Goal: Transaction & Acquisition: Book appointment/travel/reservation

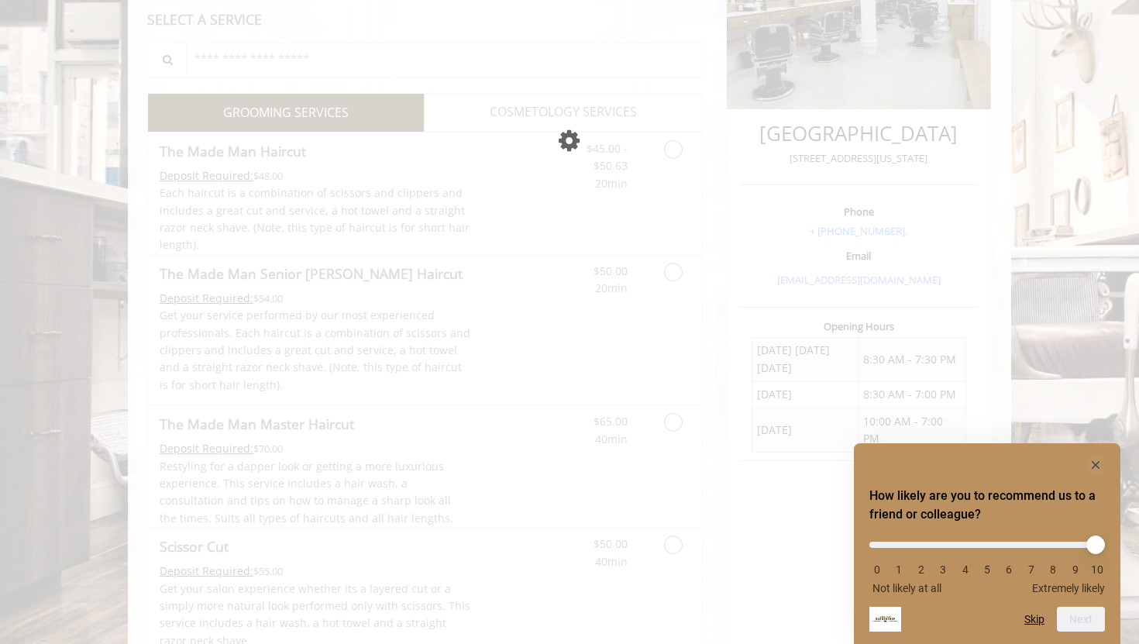
scroll to position [295, 0]
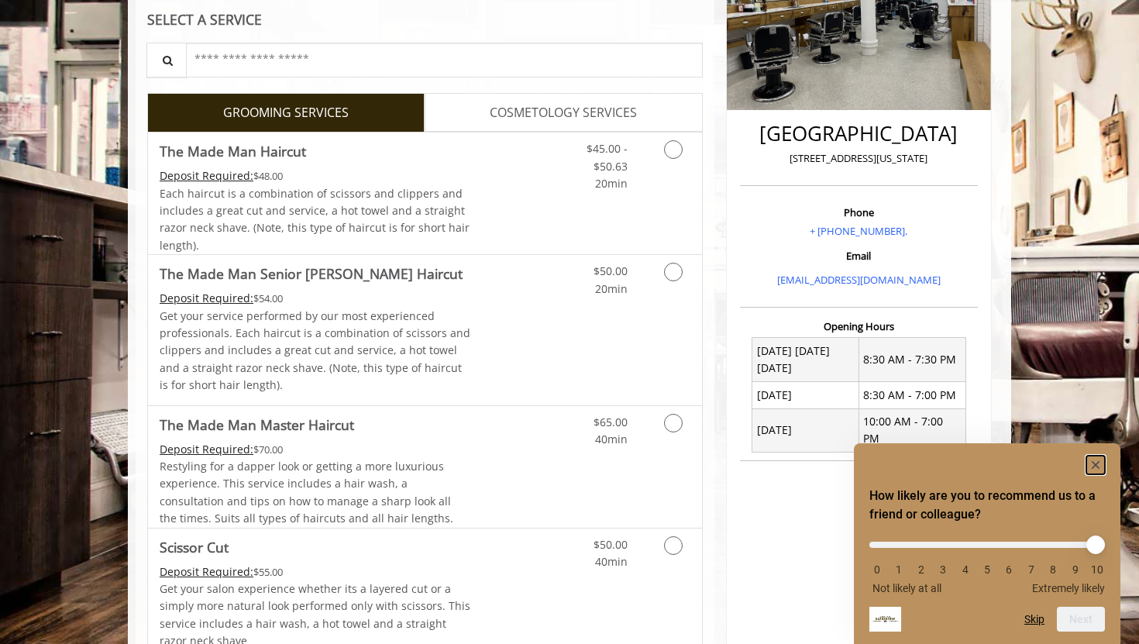
click at [1089, 458] on rect "Hide survey" at bounding box center [1095, 465] width 19 height 19
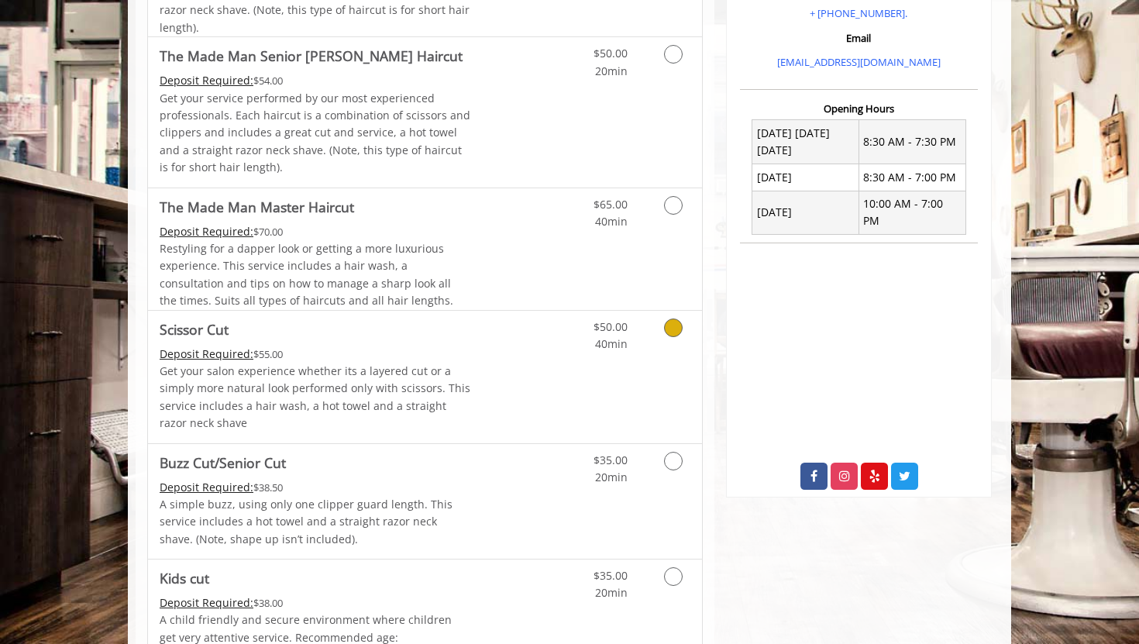
scroll to position [562, 0]
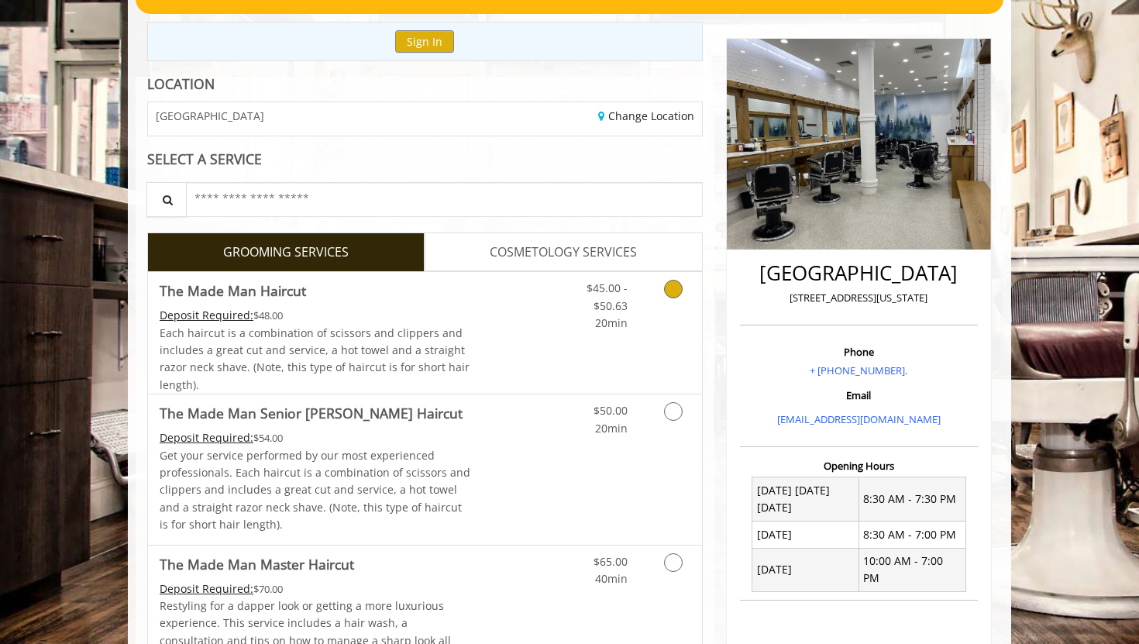
click at [655, 304] on link "Grooming services" at bounding box center [671, 302] width 40 height 60
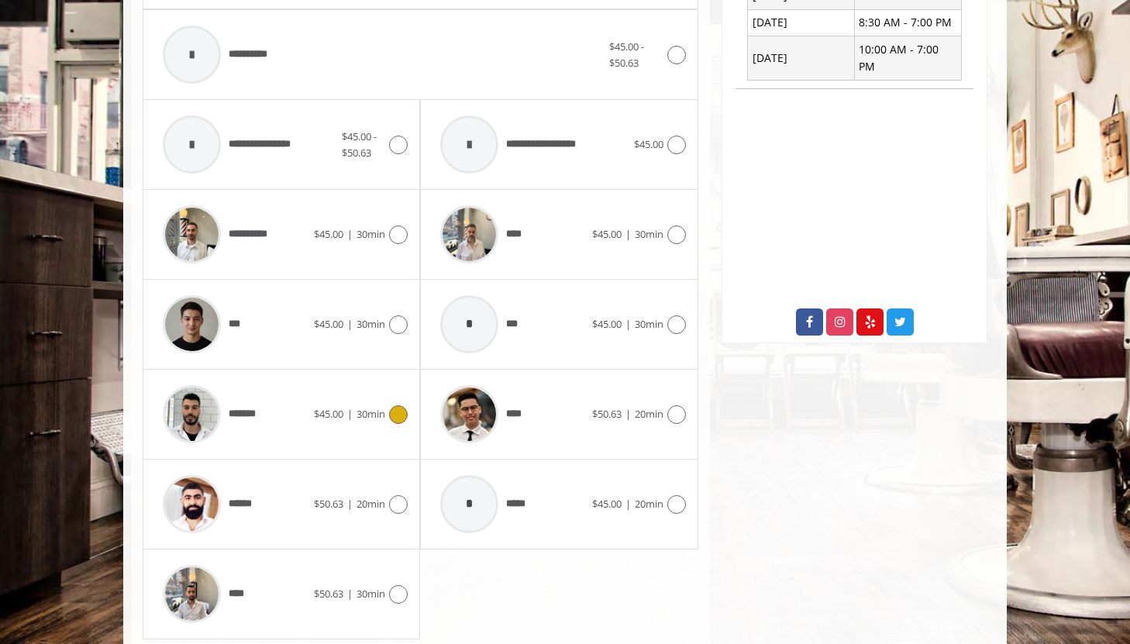
click at [394, 419] on icon at bounding box center [398, 414] width 19 height 19
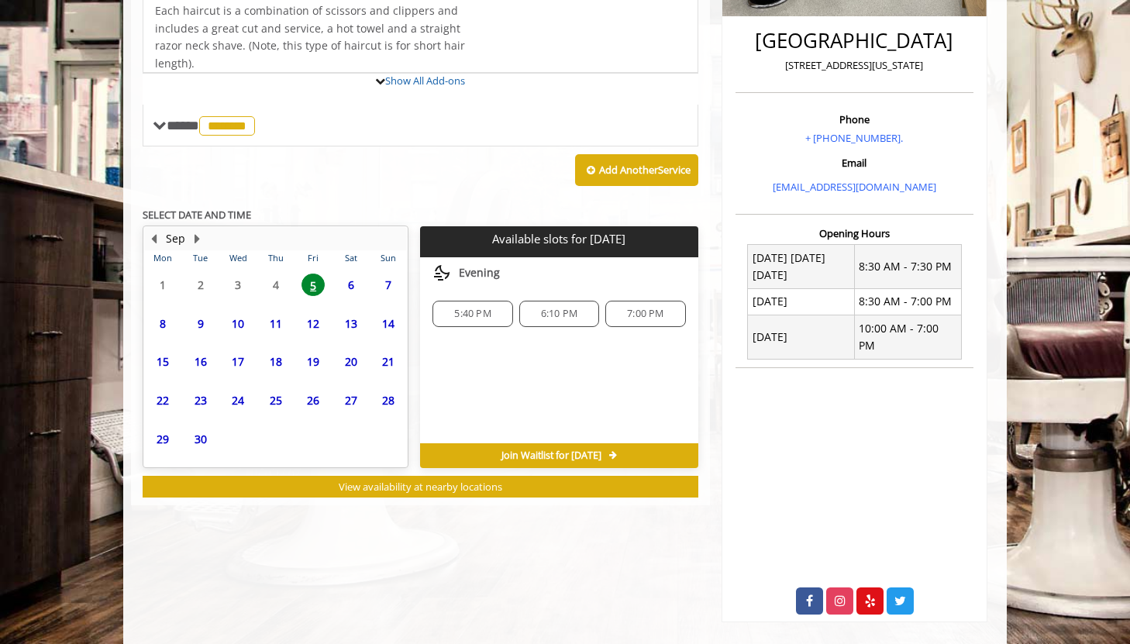
scroll to position [430, 0]
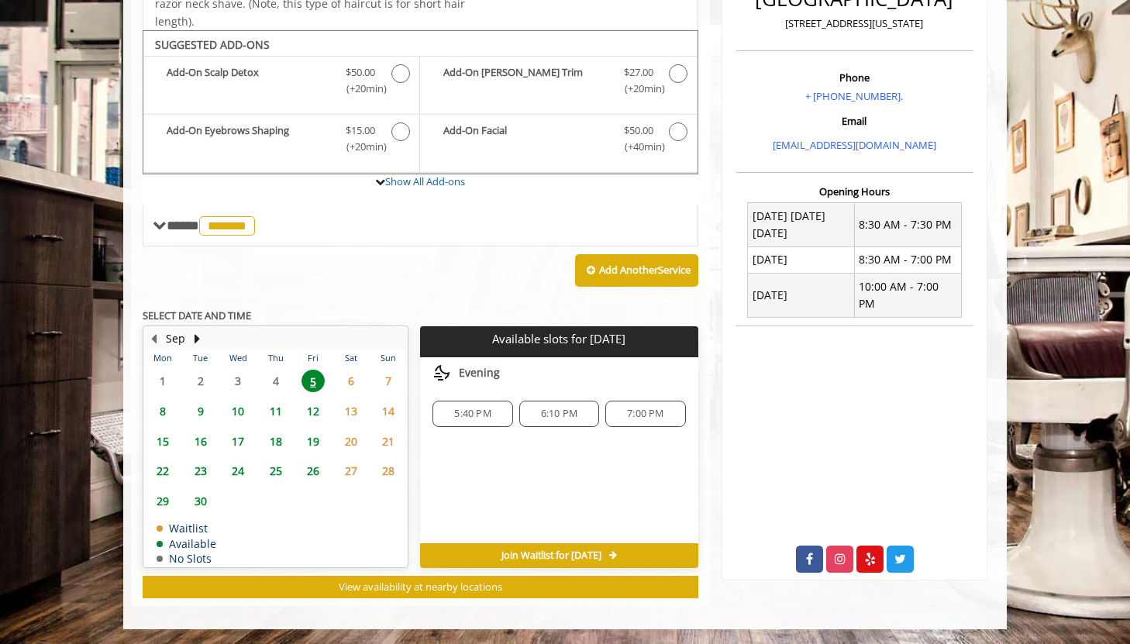
click at [463, 416] on span "5:40 PM" at bounding box center [472, 413] width 36 height 12
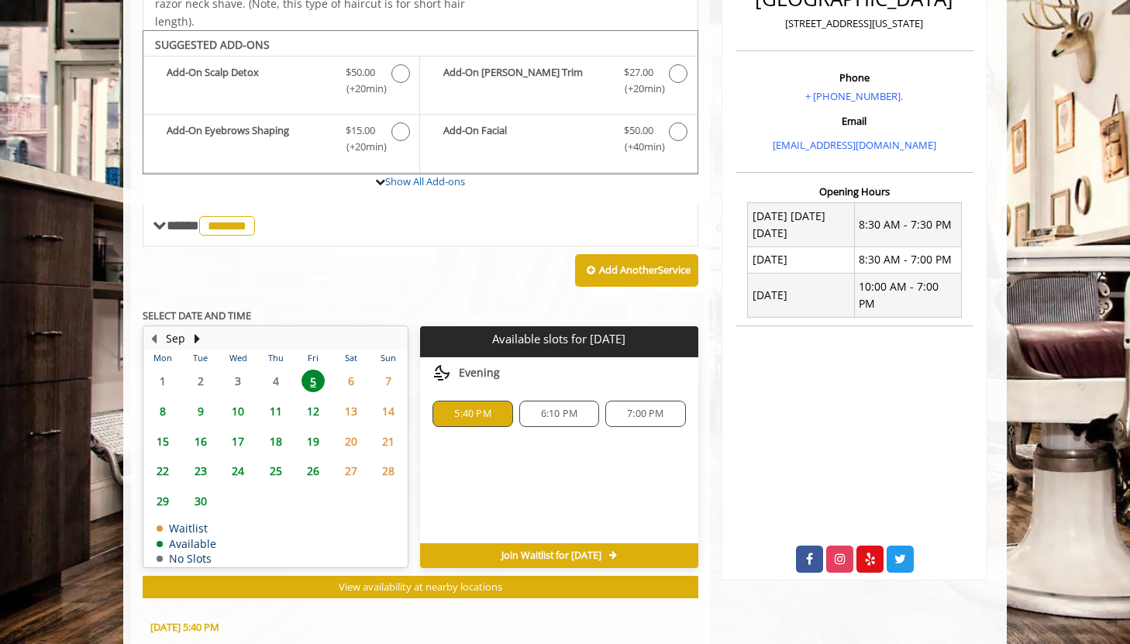
scroll to position [710, 0]
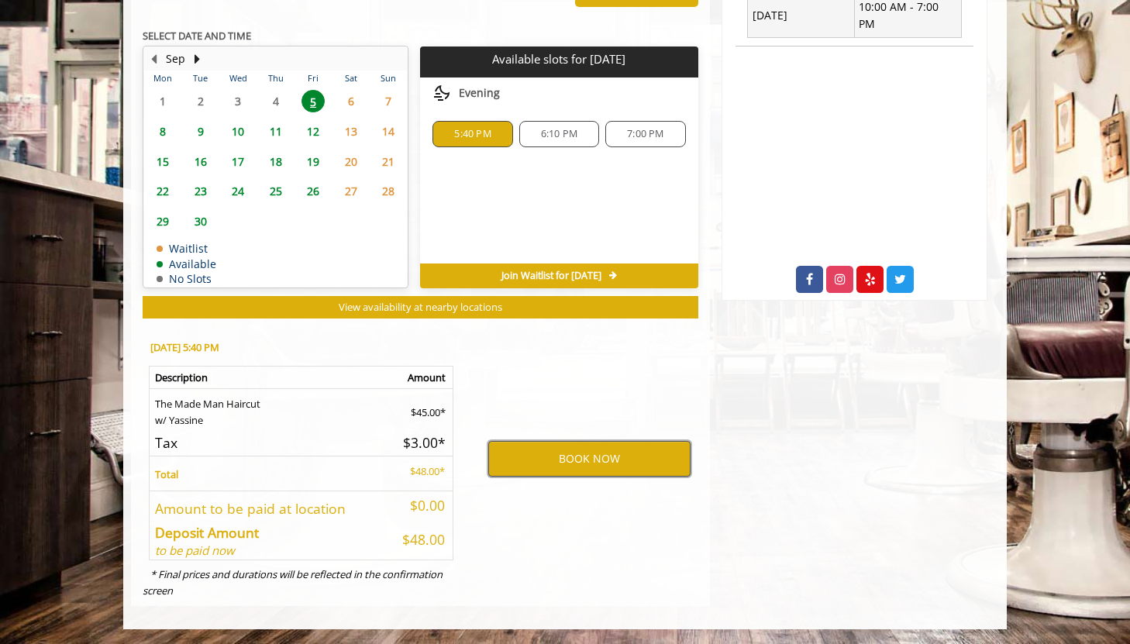
click at [584, 453] on button "BOOK NOW" at bounding box center [589, 459] width 202 height 36
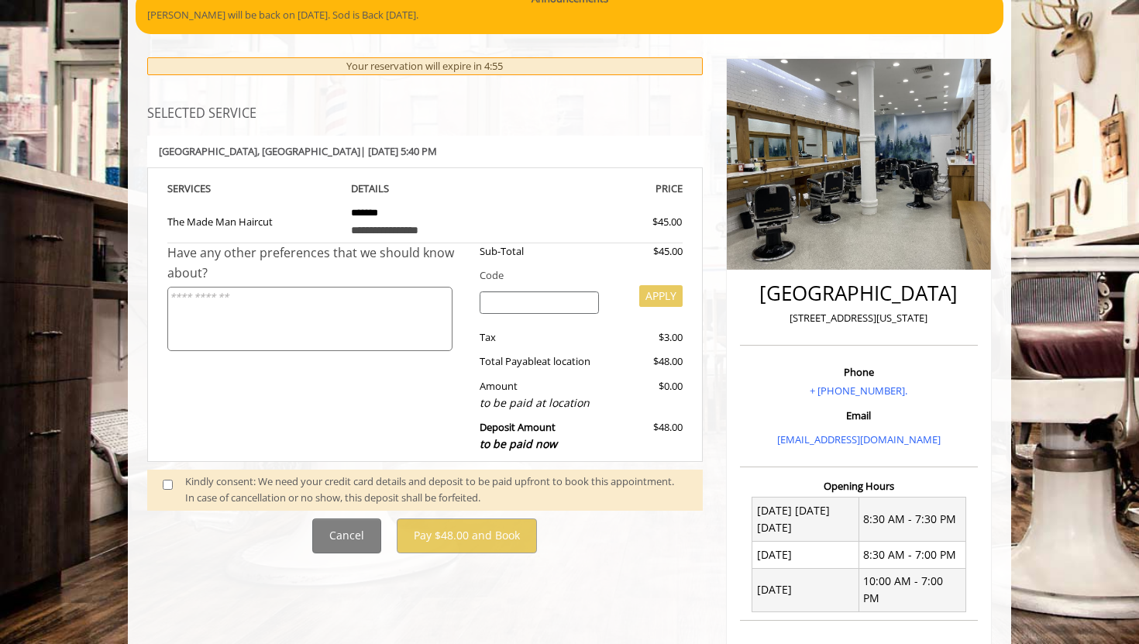
scroll to position [187, 0]
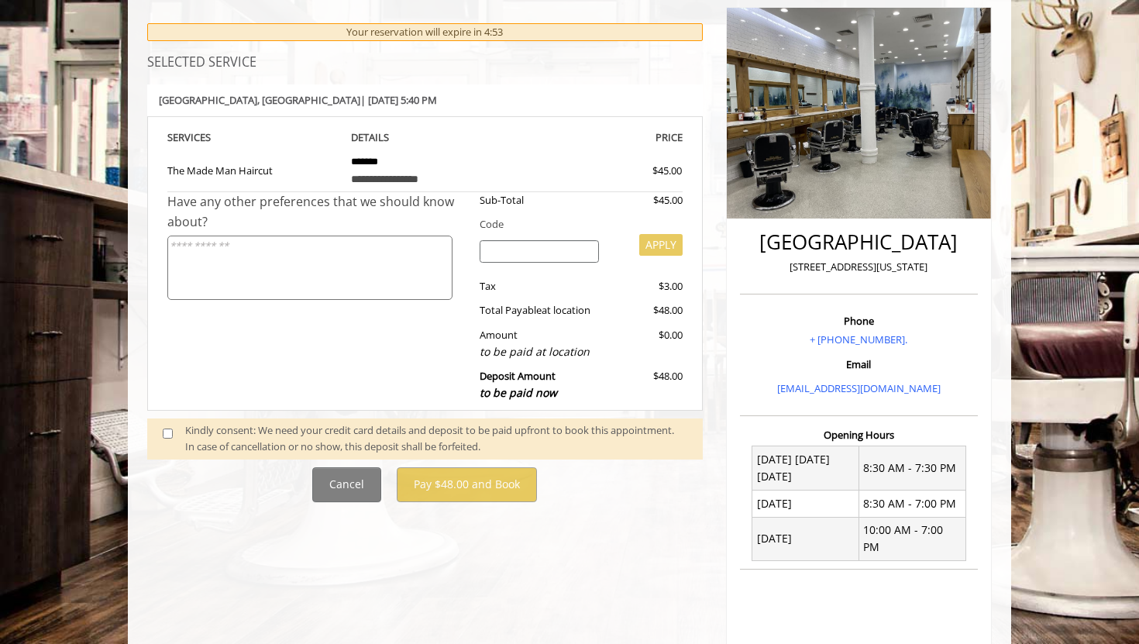
click at [176, 429] on span at bounding box center [174, 438] width 46 height 33
click at [178, 432] on span at bounding box center [174, 438] width 46 height 33
click at [174, 432] on span at bounding box center [174, 438] width 46 height 33
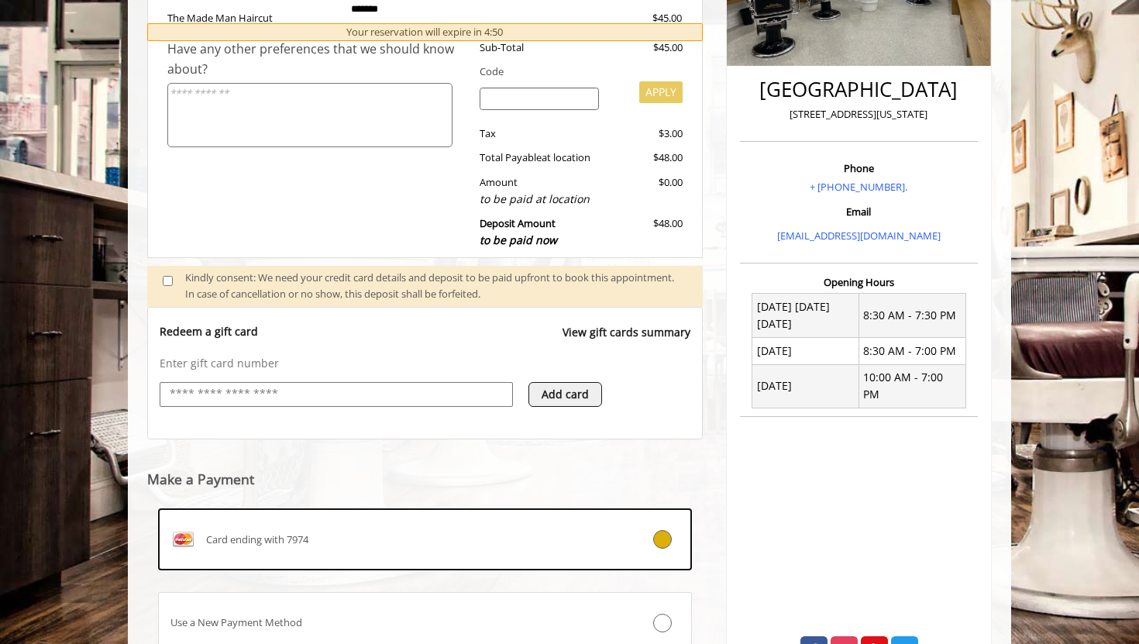
scroll to position [462, 0]
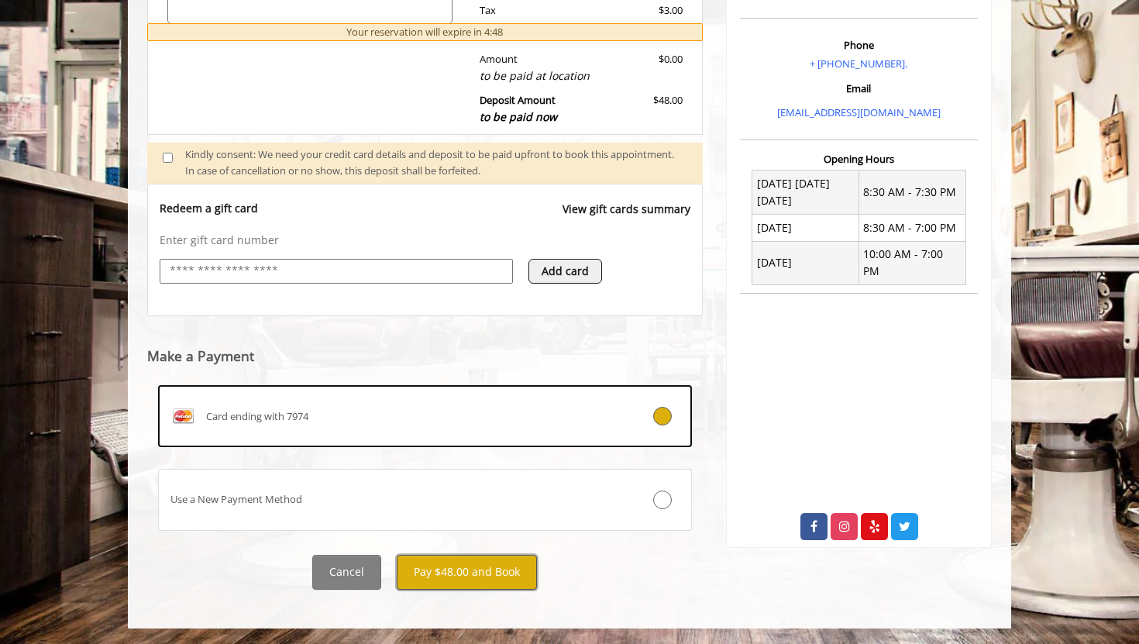
click at [495, 576] on button "Pay $48.00 and Book" at bounding box center [467, 572] width 140 height 35
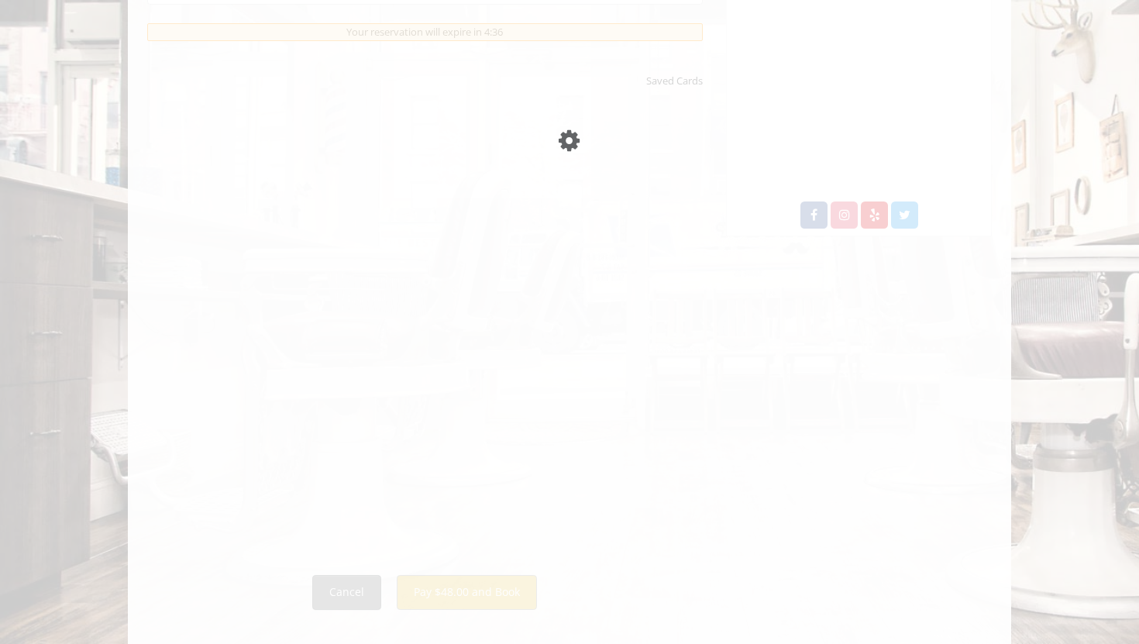
scroll to position [603, 0]
